Goal: Navigation & Orientation: Find specific page/section

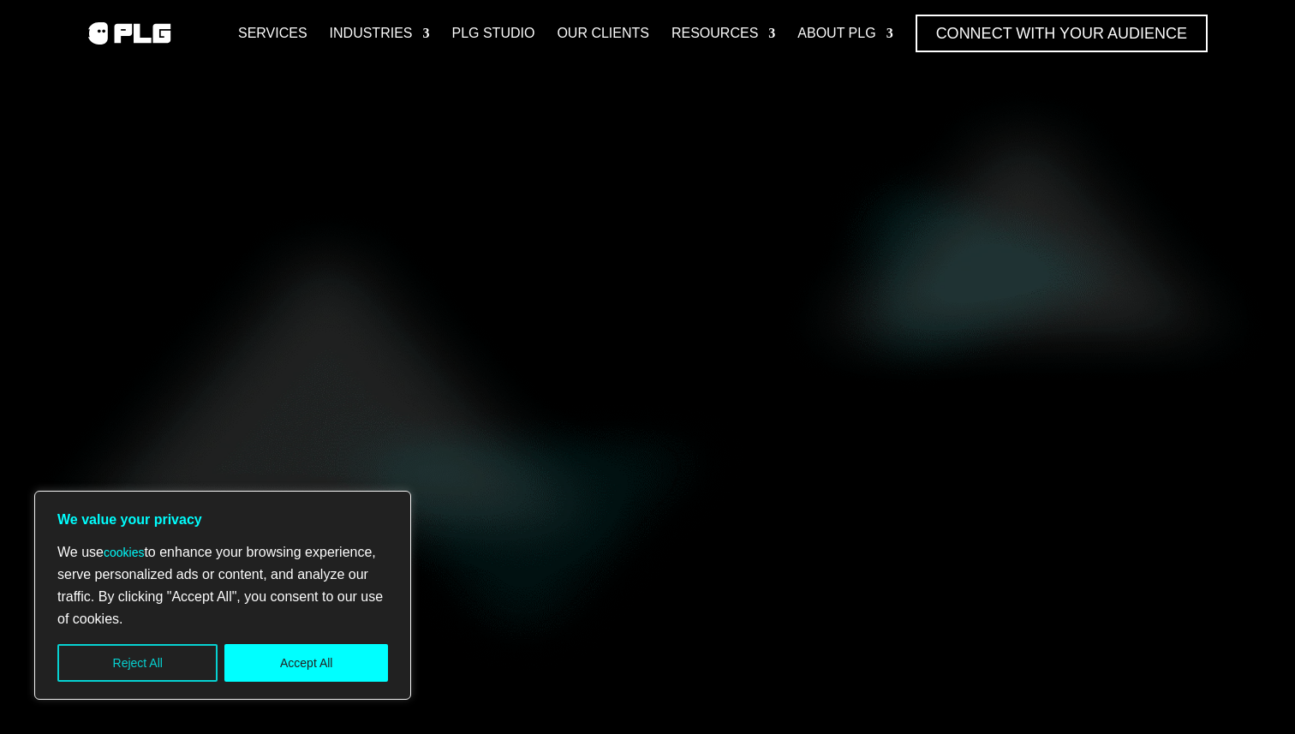
click at [140, 660] on button "Reject All" at bounding box center [137, 663] width 160 height 38
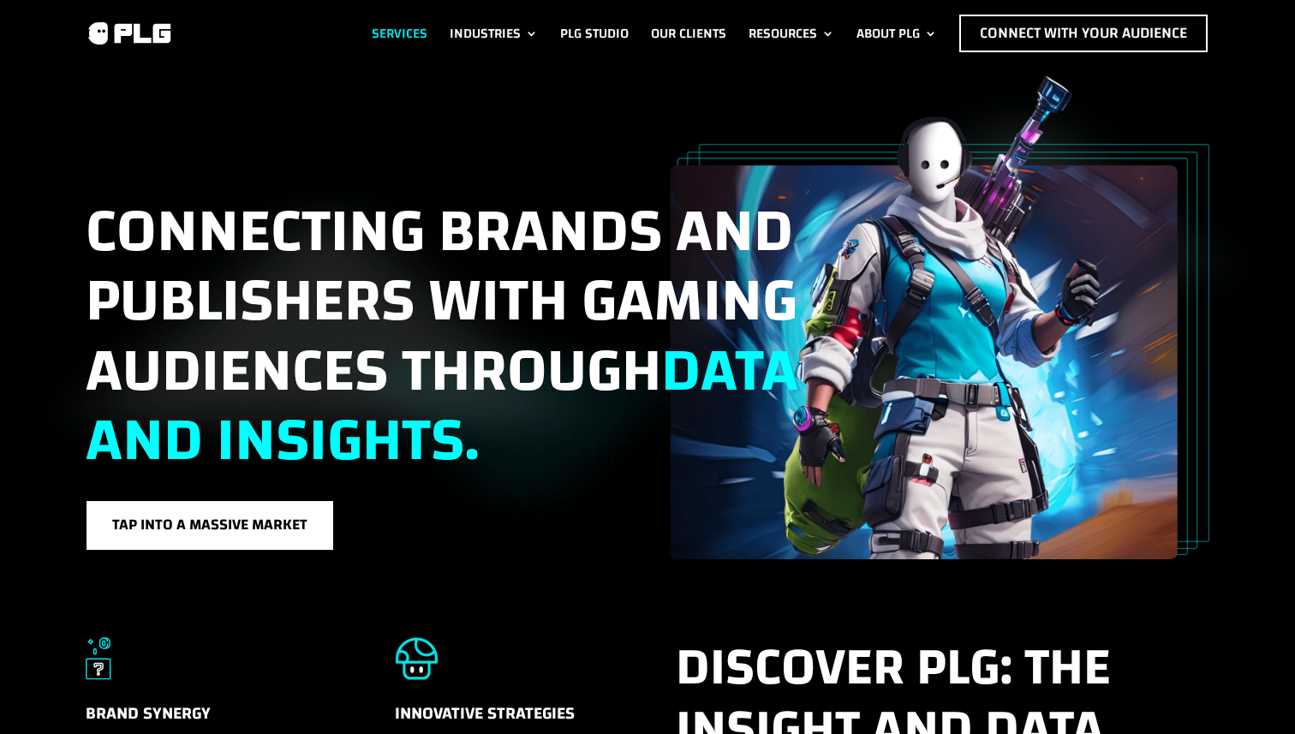
click at [397, 29] on link "Services" at bounding box center [400, 34] width 56 height 38
